Goal: Navigation & Orientation: Find specific page/section

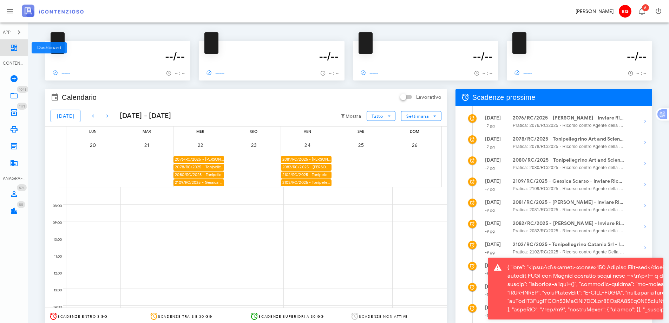
click at [15, 44] on icon at bounding box center [14, 48] width 8 height 8
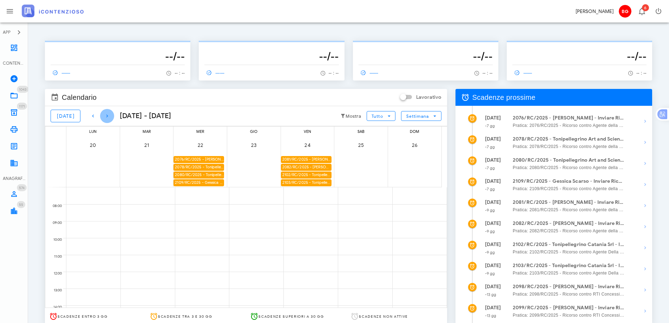
click at [103, 113] on icon "button" at bounding box center [107, 116] width 8 height 8
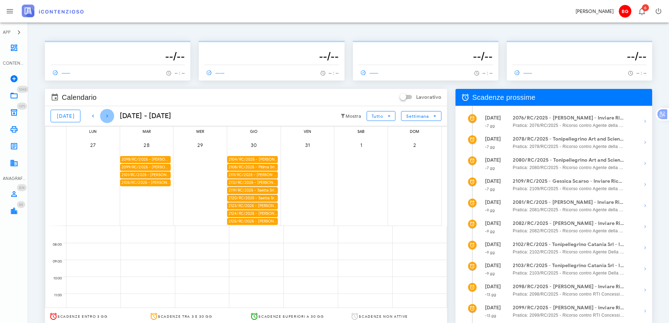
click at [103, 113] on icon "button" at bounding box center [107, 116] width 8 height 8
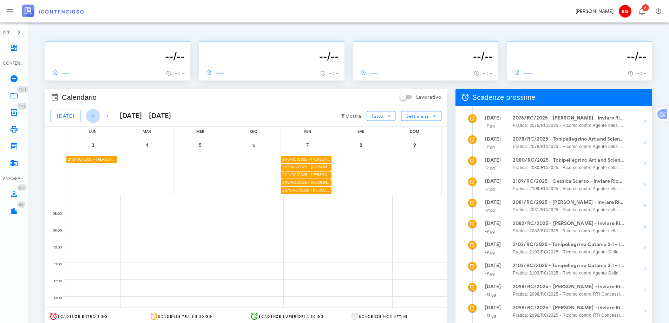
click at [90, 115] on icon "button" at bounding box center [93, 116] width 8 height 8
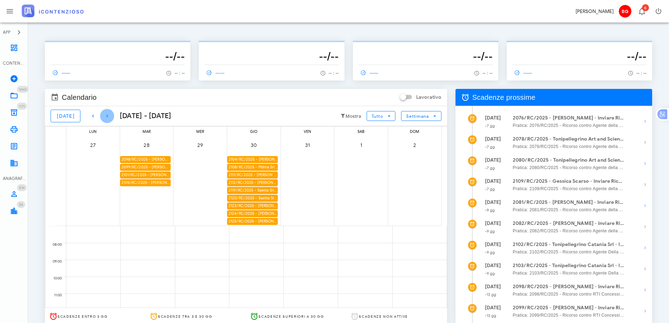
click at [103, 115] on icon "button" at bounding box center [107, 116] width 8 height 8
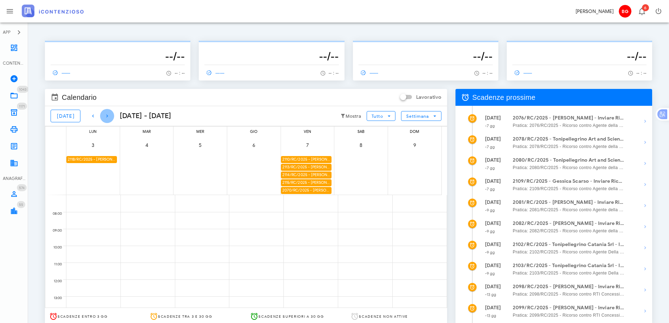
click at [103, 115] on icon "button" at bounding box center [107, 116] width 8 height 8
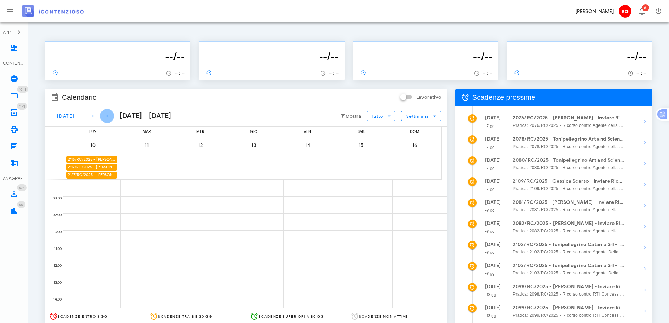
click at [103, 115] on icon "button" at bounding box center [107, 116] width 8 height 8
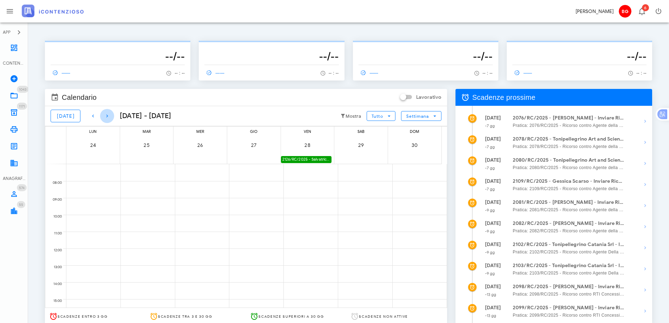
click at [103, 115] on icon "button" at bounding box center [107, 116] width 8 height 8
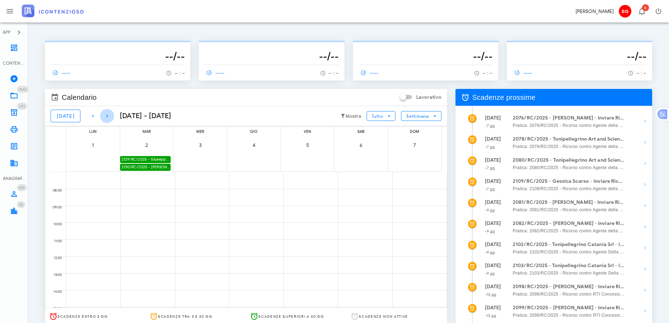
click at [103, 115] on icon "button" at bounding box center [107, 116] width 8 height 8
click at [66, 113] on span "[DATE]" at bounding box center [66, 116] width 18 height 6
